Goal: Navigation & Orientation: Find specific page/section

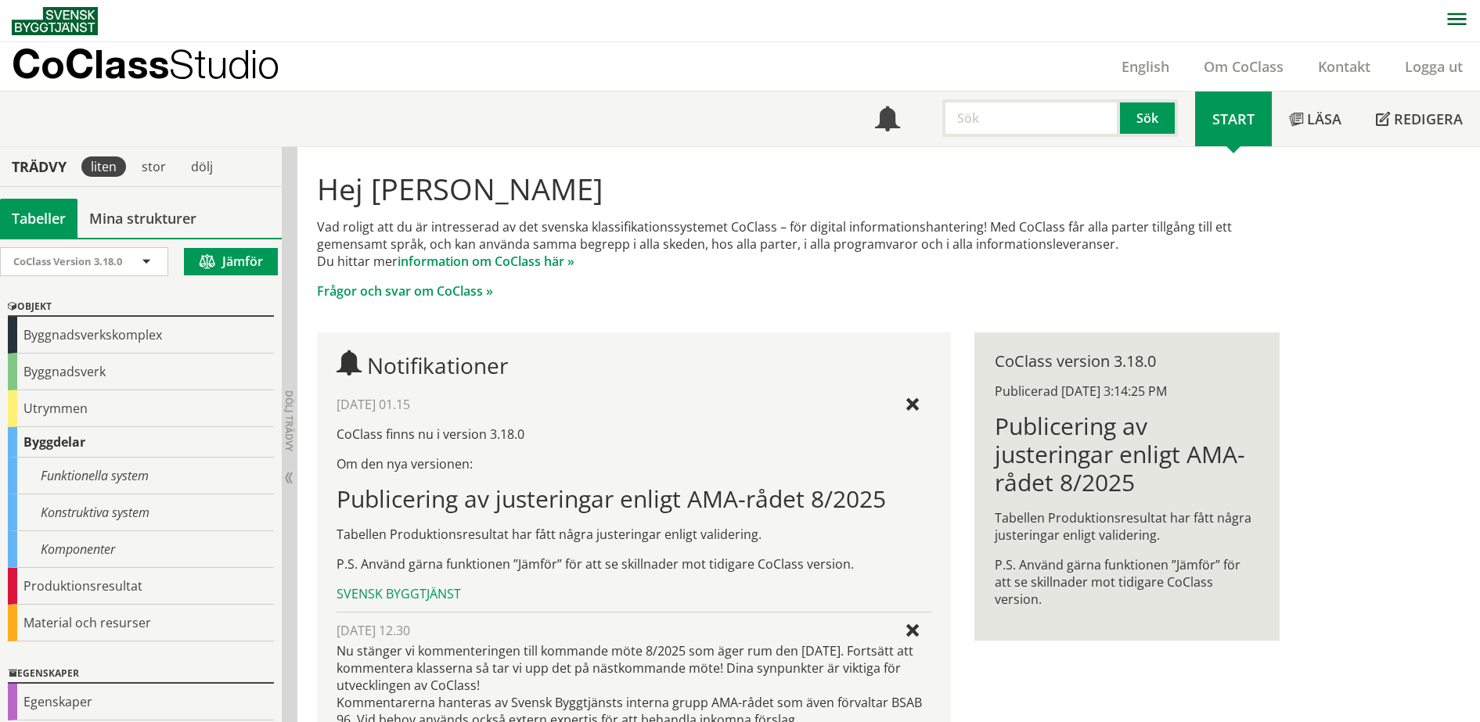
click at [136, 70] on p "CoClass Studio" at bounding box center [146, 64] width 268 height 18
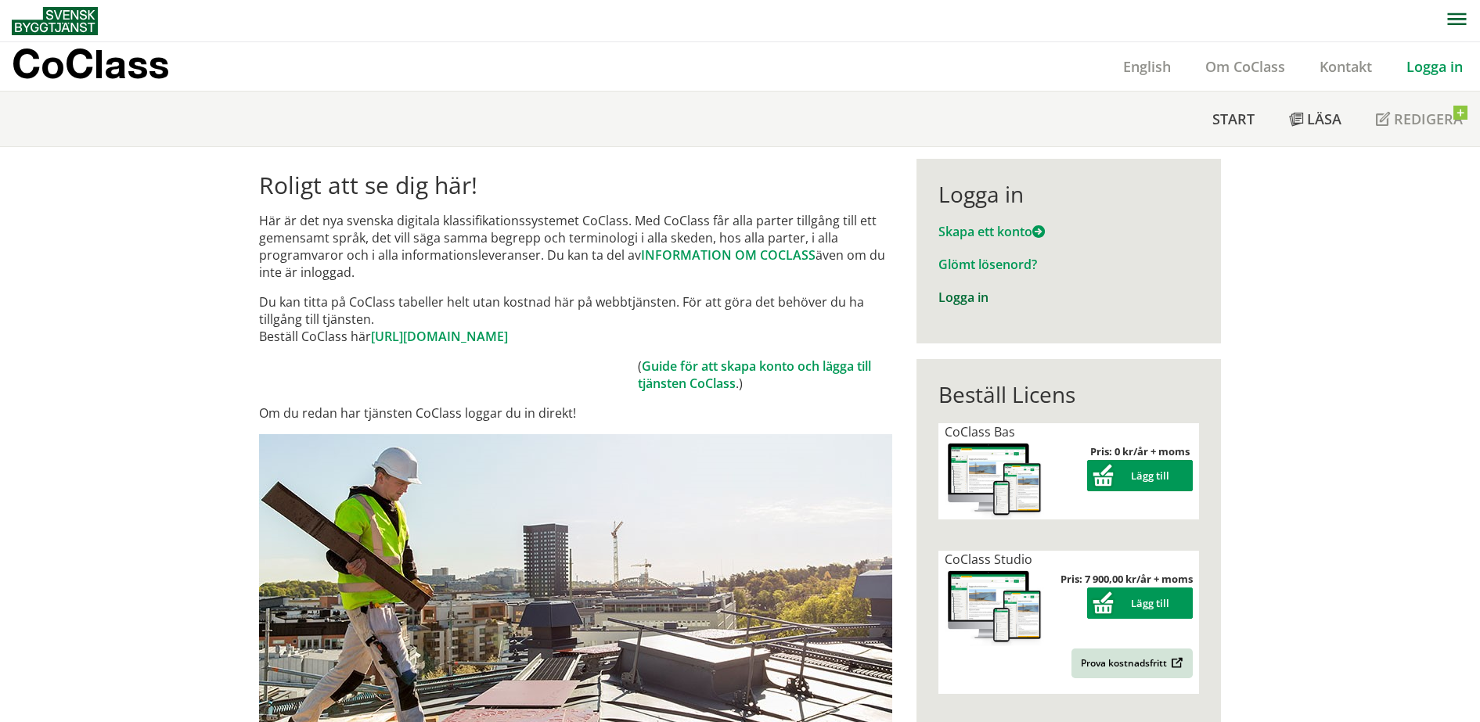
click at [954, 300] on link "Logga in" at bounding box center [963, 297] width 50 height 17
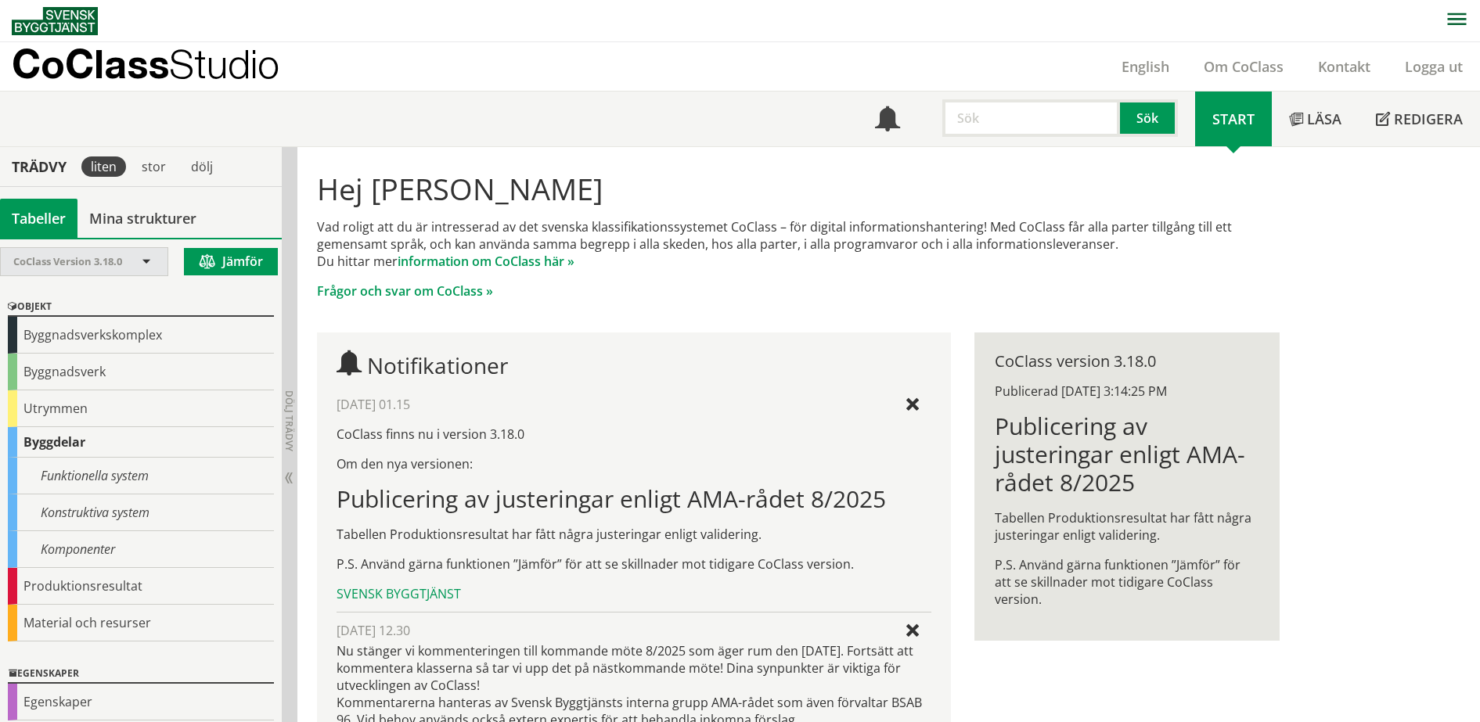
click at [155, 260] on div "CoClass Version 3.18.0" at bounding box center [84, 261] width 167 height 27
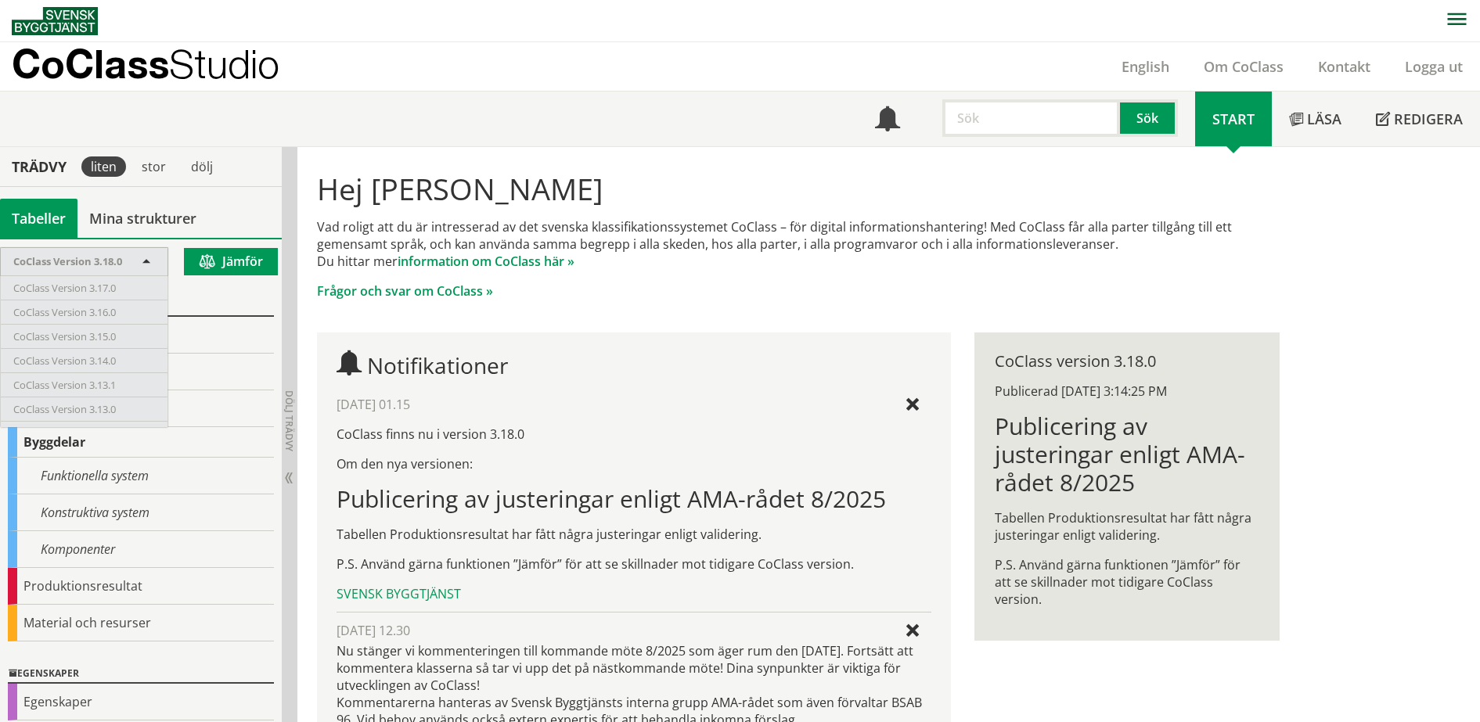
click at [736, 293] on p "Frågor och svar om CoClass »" at bounding box center [798, 291] width 962 height 17
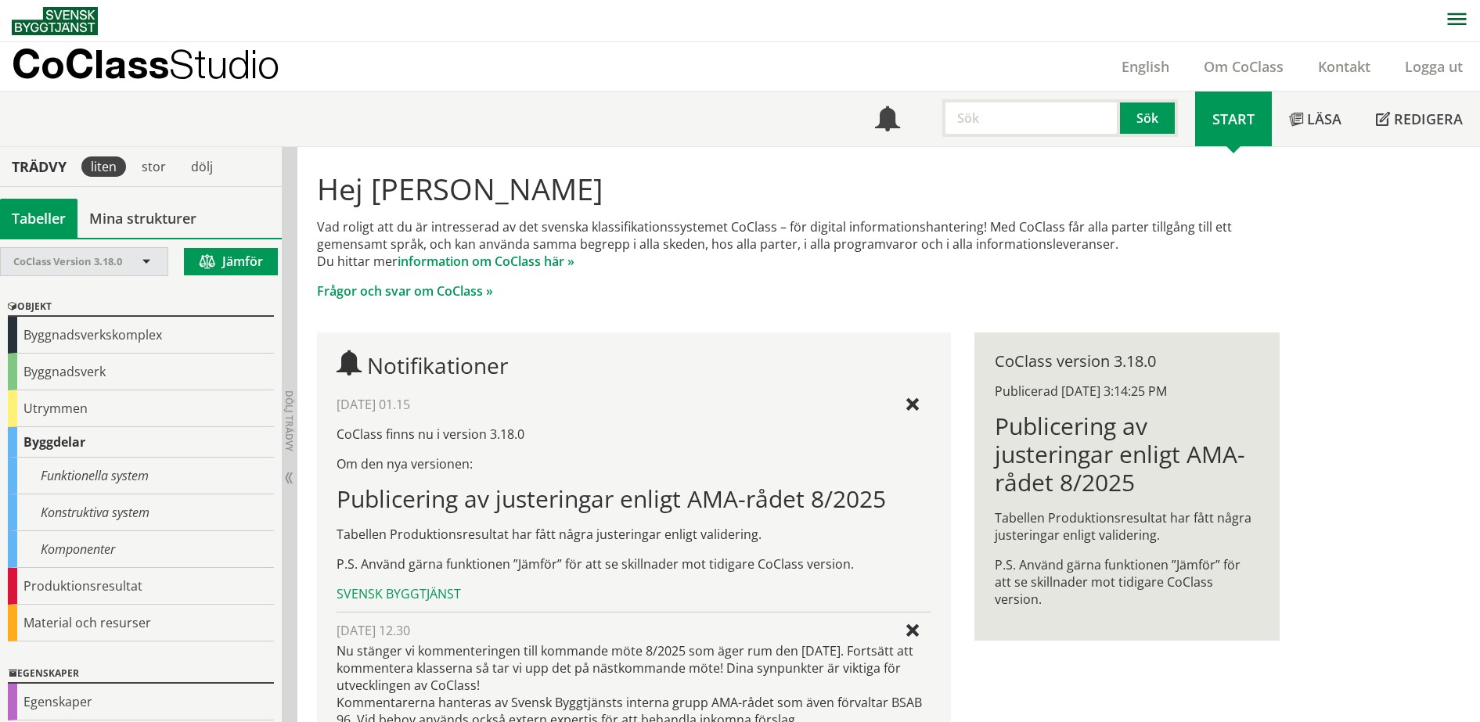
click at [139, 268] on div "CoClass Version 3.18.0" at bounding box center [76, 261] width 126 height 27
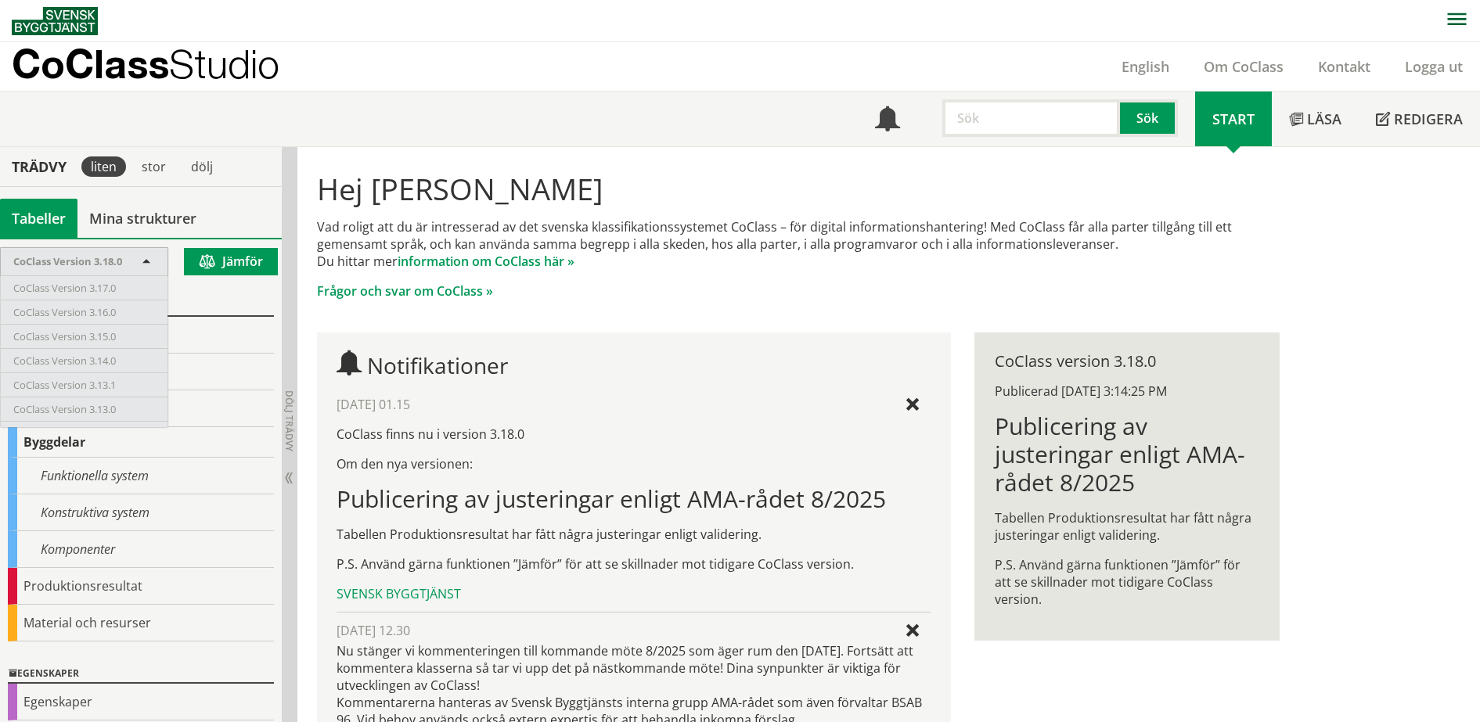
click at [703, 177] on h1 "Hej [PERSON_NAME]" at bounding box center [798, 188] width 962 height 34
